Goal: Task Accomplishment & Management: Manage account settings

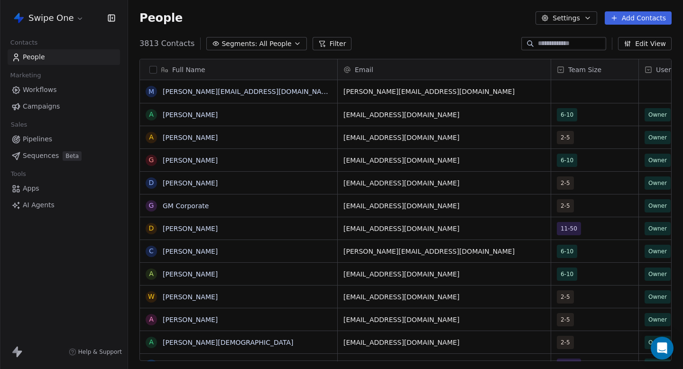
click at [290, 37] on button "Segments: All People" at bounding box center [256, 43] width 100 height 13
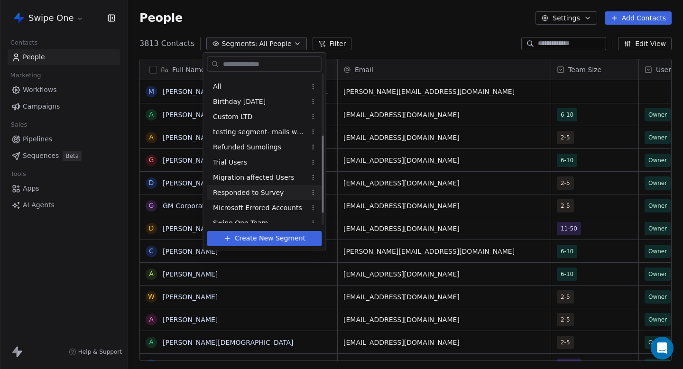
scroll to position [118, 0]
click at [269, 120] on div "Custom LTD" at bounding box center [264, 117] width 115 height 15
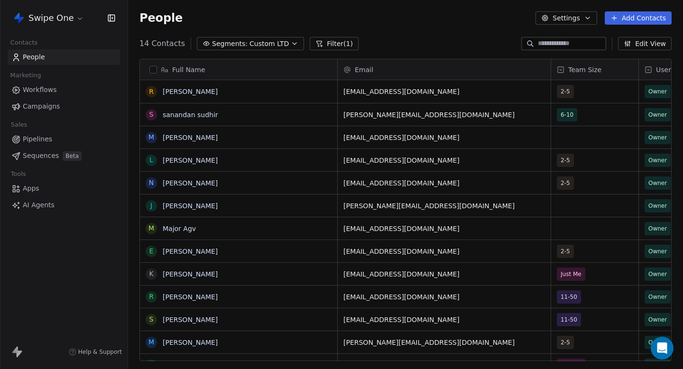
scroll to position [325, 555]
click at [269, 43] on span "Custom LTD" at bounding box center [269, 44] width 39 height 10
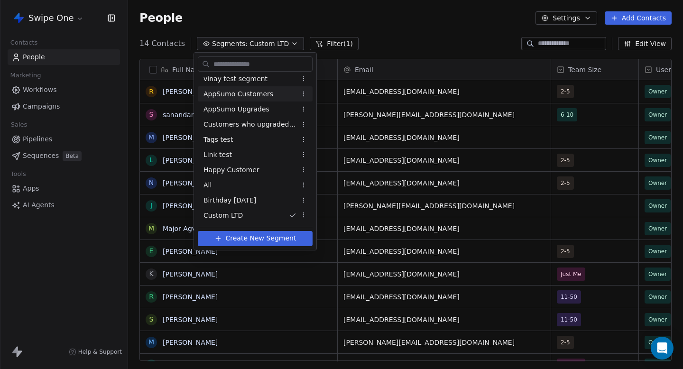
scroll to position [0, 0]
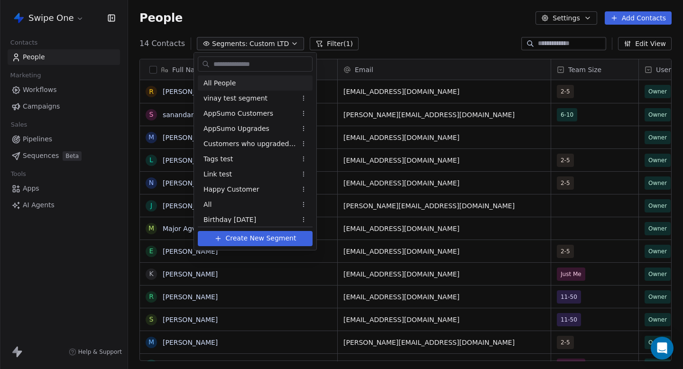
click at [260, 83] on div "All People" at bounding box center [255, 82] width 115 height 15
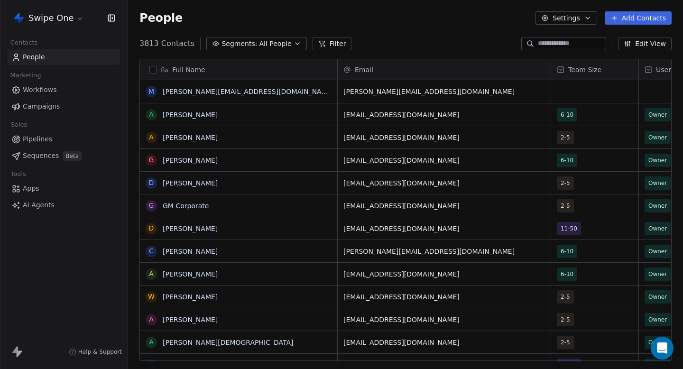
click at [323, 41] on button "Filter" at bounding box center [332, 43] width 39 height 13
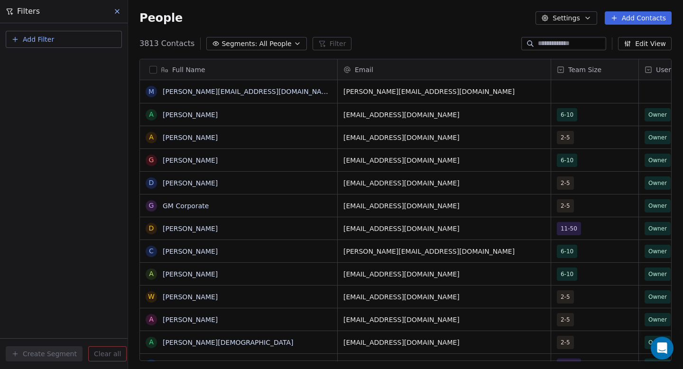
click at [68, 32] on button "Add Filter" at bounding box center [64, 39] width 116 height 17
click at [39, 63] on span "Contact properties" at bounding box center [47, 62] width 62 height 10
type input "***"
click at [45, 111] on div "Plan" at bounding box center [64, 110] width 96 height 9
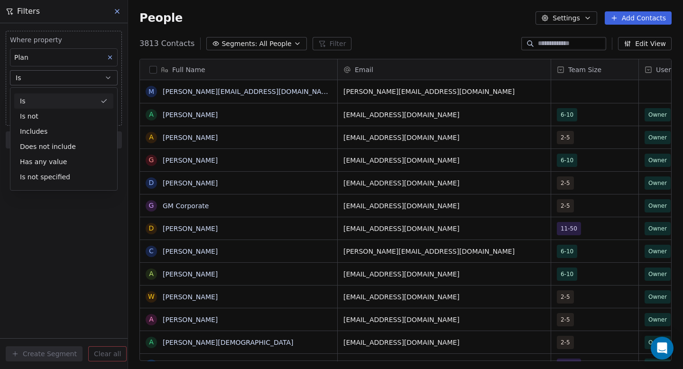
click at [55, 101] on div "Is" at bounding box center [63, 100] width 99 height 15
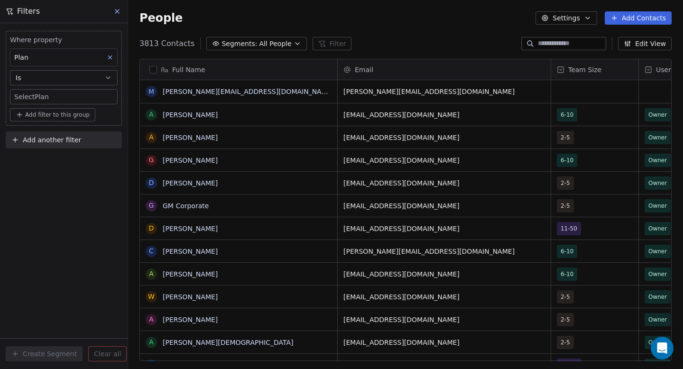
click at [59, 97] on body "Swipe One Contacts People Marketing Workflows Campaigns Sales Pipelines Sequenc…" at bounding box center [341, 184] width 683 height 369
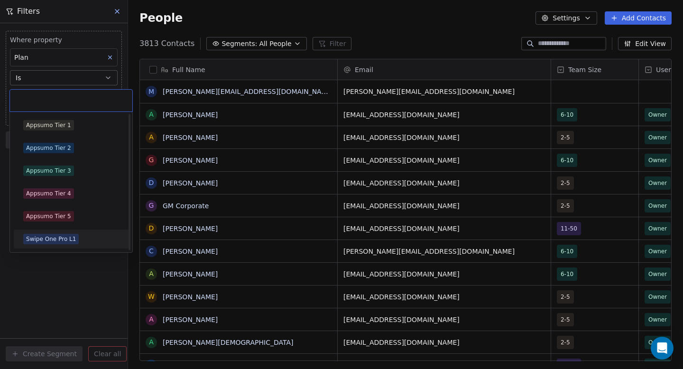
scroll to position [68, 0]
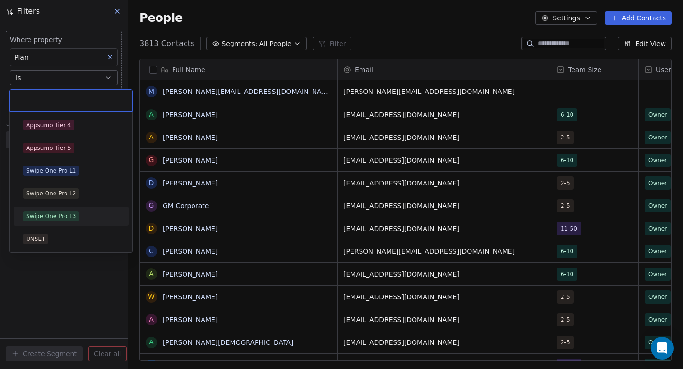
click at [80, 218] on div "Swipe One Pro L3" at bounding box center [71, 216] width 96 height 10
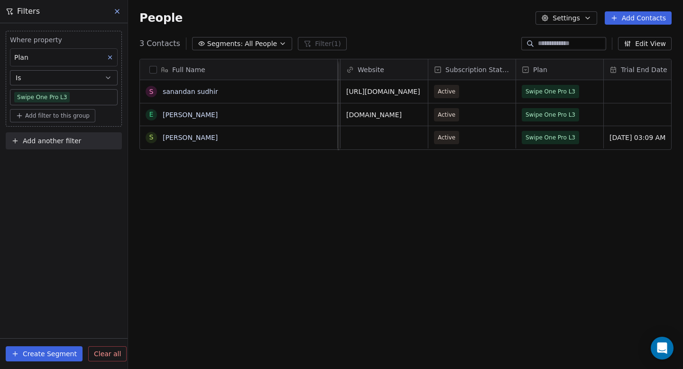
scroll to position [0, 856]
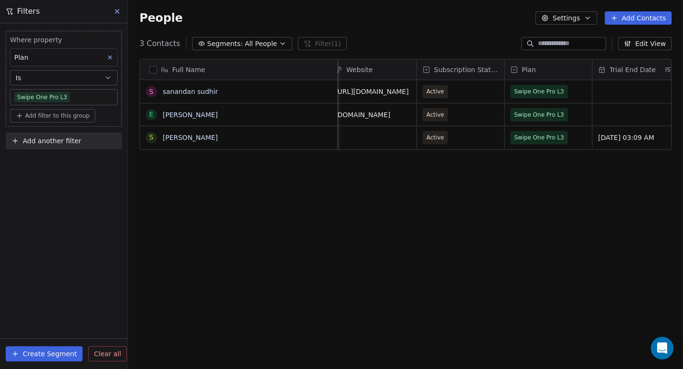
click at [79, 101] on body "Swipe One Contacts People Marketing Workflows Campaigns Sales Pipelines Sequenc…" at bounding box center [341, 184] width 683 height 369
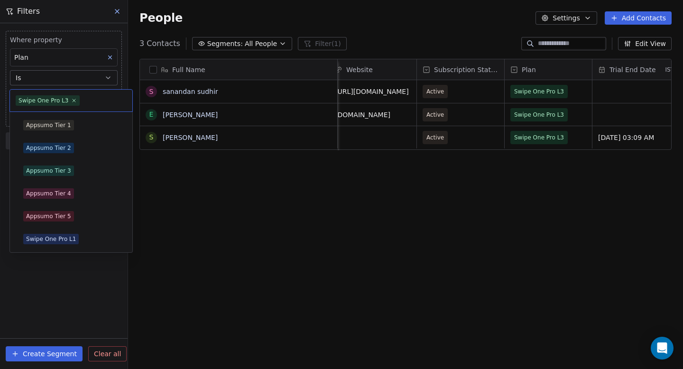
scroll to position [46, 0]
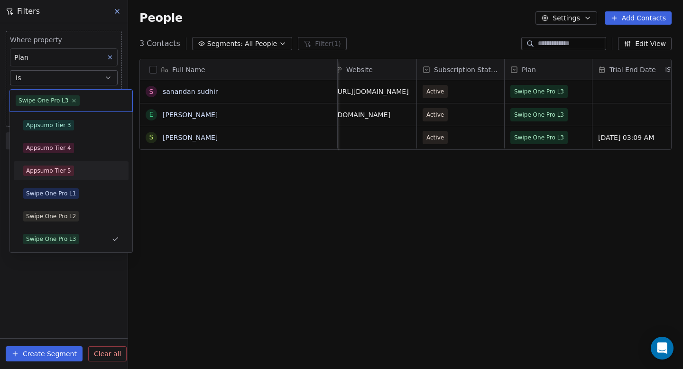
click at [84, 172] on div "Appsumo Tier 5" at bounding box center [71, 171] width 96 height 10
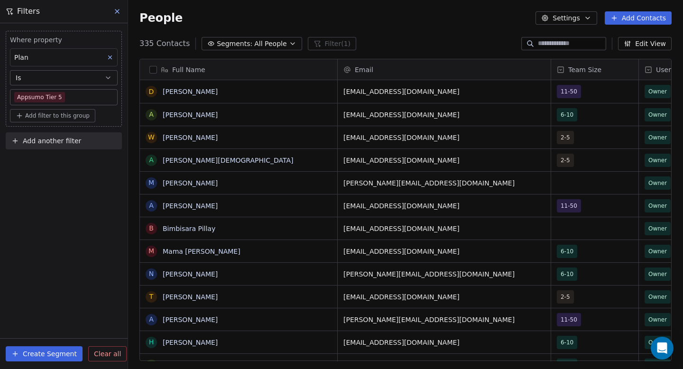
scroll to position [325, 555]
click at [94, 96] on body "Swipe One Contacts People Marketing Workflows Campaigns Sales Pipelines Sequenc…" at bounding box center [341, 184] width 683 height 369
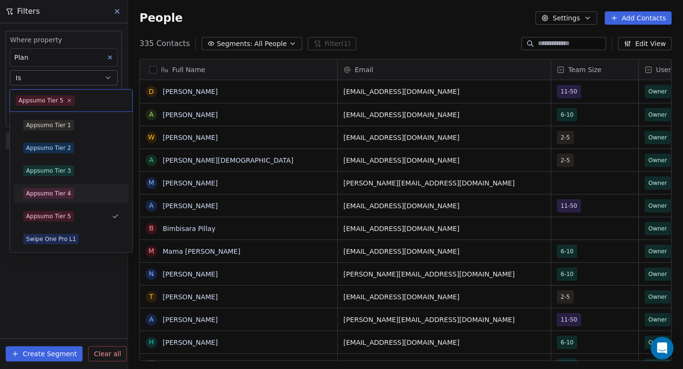
click at [86, 203] on div "Appsumo Tier 1 Appsumo Tier 2 Appsumo Tier 3 Appsumo Tier 4 Appsumo Tier 5 Swip…" at bounding box center [71, 216] width 115 height 201
click at [92, 197] on div "Appsumo Tier 4" at bounding box center [71, 193] width 96 height 10
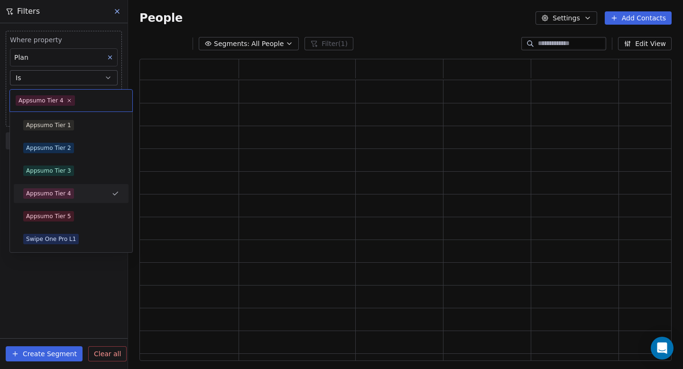
scroll to position [0, 0]
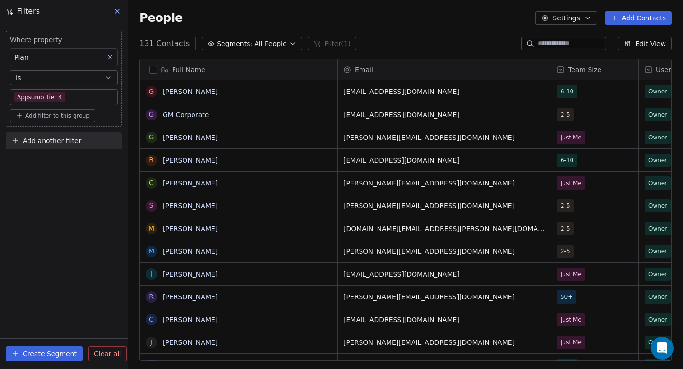
click at [89, 98] on body "Swipe One Contacts People Marketing Workflows Campaigns Sales Pipelines Sequenc…" at bounding box center [341, 184] width 683 height 369
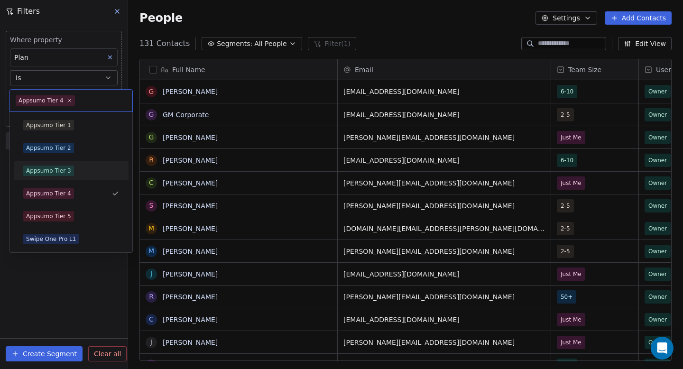
click at [87, 174] on div "Appsumo Tier 3" at bounding box center [71, 171] width 96 height 10
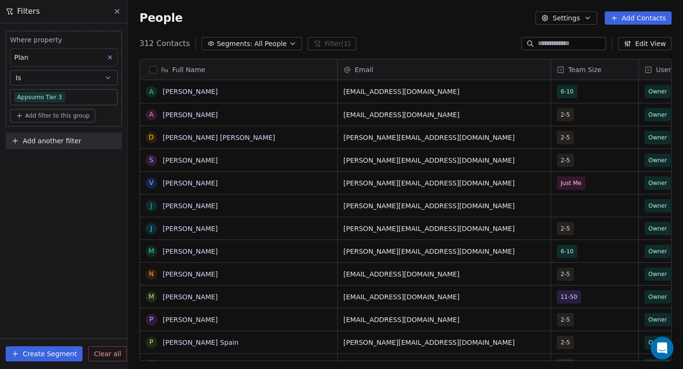
click at [93, 99] on body "Swipe One Contacts People Marketing Workflows Campaigns Sales Pipelines Sequenc…" at bounding box center [341, 184] width 683 height 369
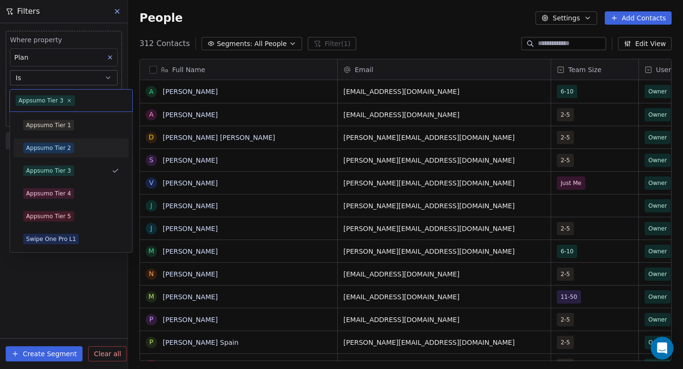
click at [84, 153] on div "Appsumo Tier 2" at bounding box center [71, 147] width 107 height 15
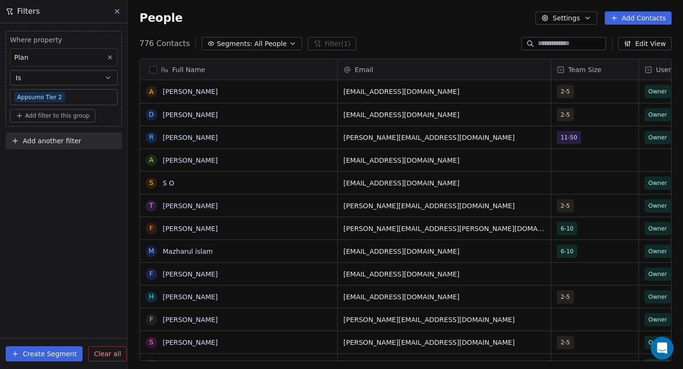
click at [103, 97] on body "Swipe One Contacts People Marketing Workflows Campaigns Sales Pipelines Sequenc…" at bounding box center [341, 184] width 683 height 369
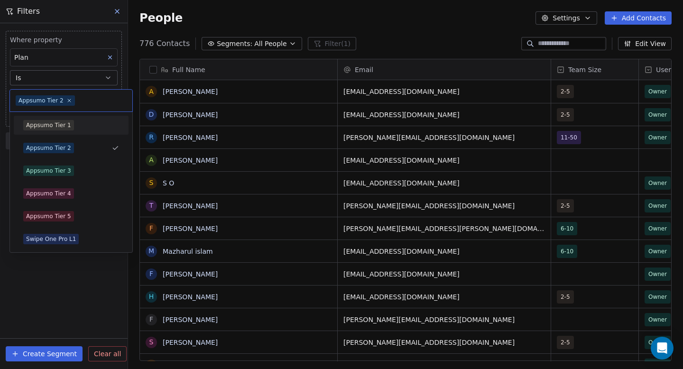
click at [89, 124] on div "Appsumo Tier 1" at bounding box center [71, 125] width 96 height 10
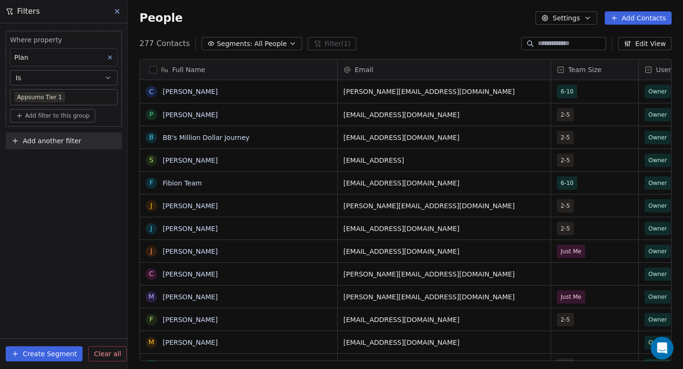
click at [103, 96] on body "Swipe One Contacts People Marketing Workflows Campaigns Sales Pipelines Sequenc…" at bounding box center [341, 184] width 683 height 369
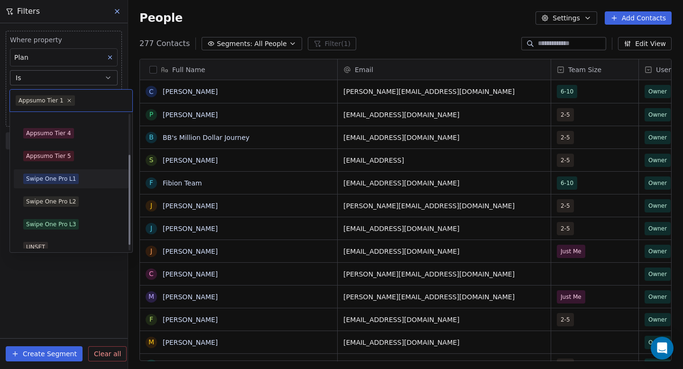
click at [88, 181] on div "Swipe One Pro L1" at bounding box center [71, 179] width 96 height 10
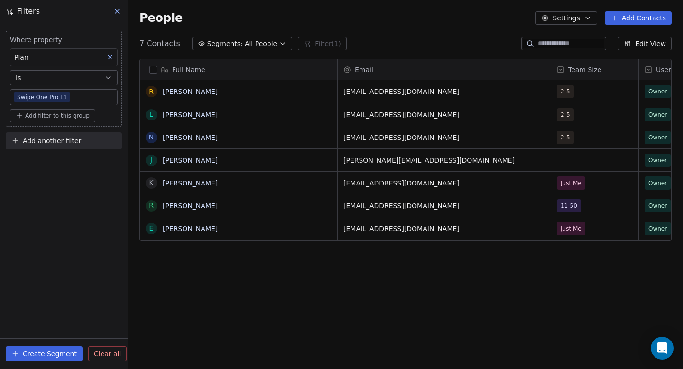
click at [88, 98] on body "Swipe One Contacts People Marketing Workflows Campaigns Sales Pipelines Sequenc…" at bounding box center [341, 184] width 683 height 369
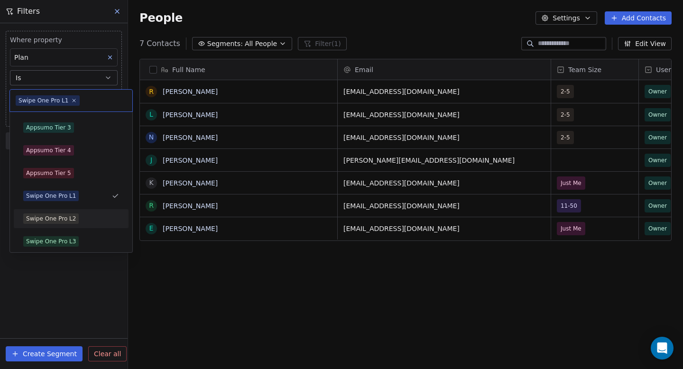
click at [86, 211] on div "Swipe One Pro L2" at bounding box center [71, 218] width 107 height 15
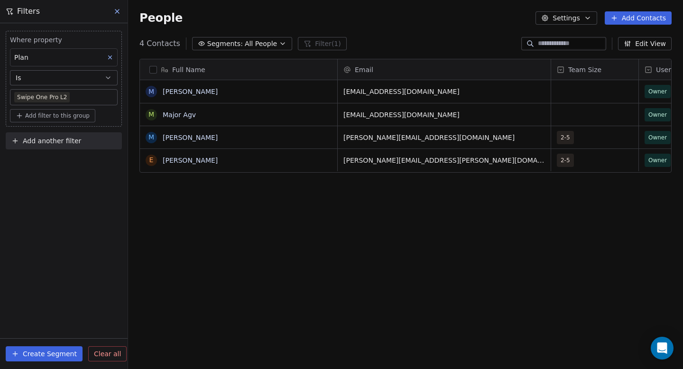
click at [86, 97] on body "Swipe One Contacts People Marketing Workflows Campaigns Sales Pipelines Sequenc…" at bounding box center [341, 184] width 683 height 369
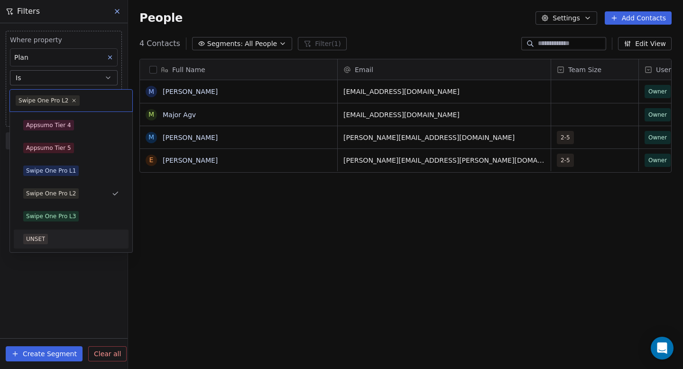
click at [80, 234] on div "UNSET" at bounding box center [71, 239] width 96 height 10
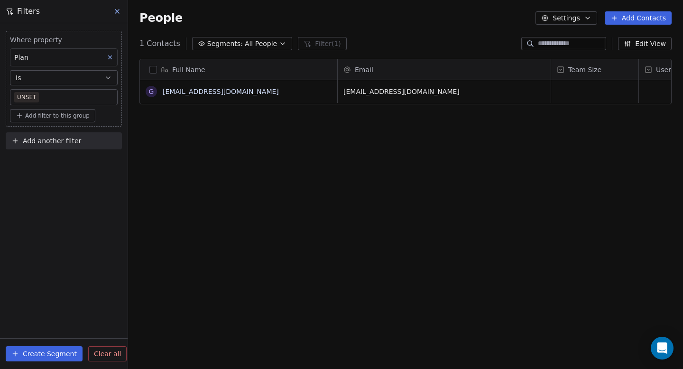
click at [116, 11] on icon at bounding box center [117, 11] width 4 height 4
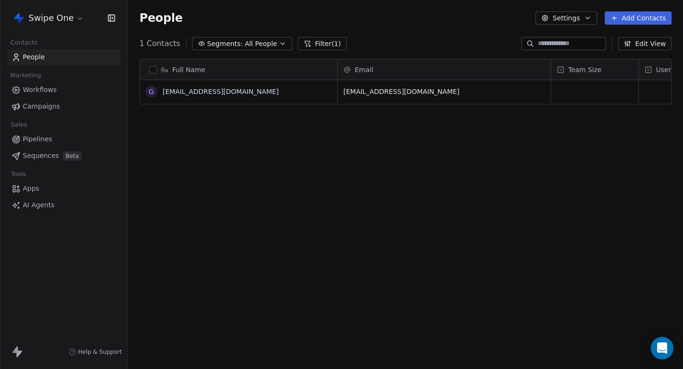
click at [238, 57] on div "Full Name g [EMAIL_ADDRESS][DOMAIN_NAME] Email Team Size User Type Created Date…" at bounding box center [405, 213] width 555 height 325
click at [246, 35] on div "People Settings Add Contacts" at bounding box center [405, 18] width 555 height 36
click at [245, 39] on span "All People" at bounding box center [261, 44] width 32 height 10
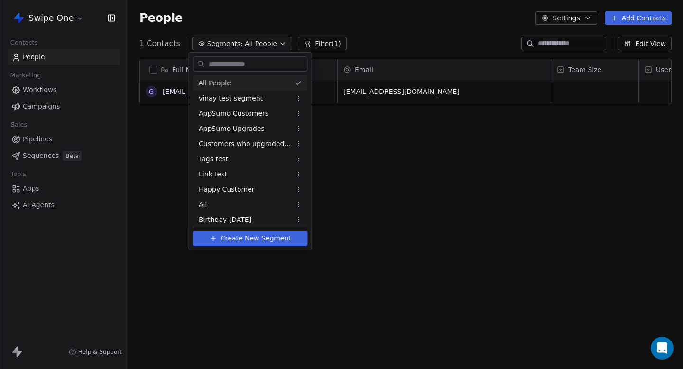
click at [238, 85] on div "All People" at bounding box center [250, 82] width 115 height 15
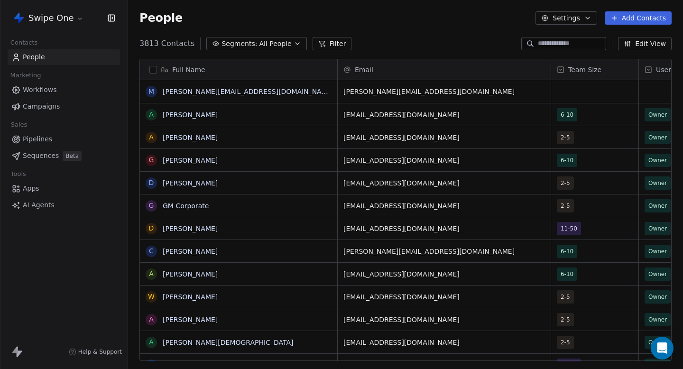
click at [55, 108] on span "Campaigns" at bounding box center [41, 107] width 37 height 10
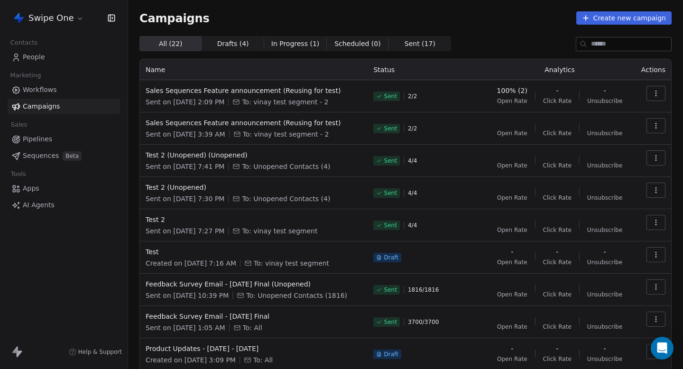
click at [60, 59] on link "People" at bounding box center [64, 57] width 112 height 16
